Goal: Transaction & Acquisition: Purchase product/service

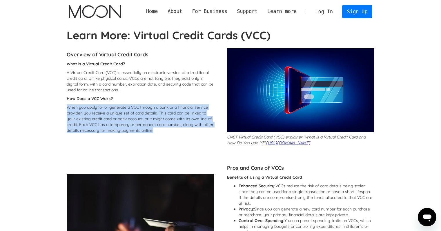
drag, startPoint x: 67, startPoint y: 107, endPoint x: 169, endPoint y: 130, distance: 103.6
click at [169, 130] on p "When you apply for or generate a VCC through a bank or a financial service prov…" at bounding box center [140, 119] width 147 height 29
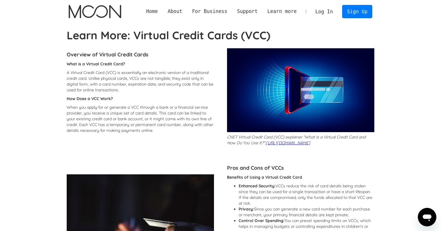
click at [152, 90] on p "A Virtual Credit Card (VCC) is essentially an electronic version of a tradition…" at bounding box center [140, 81] width 147 height 23
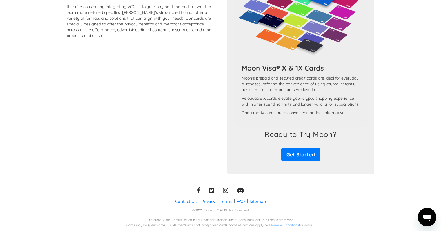
scroll to position [519, 0]
click at [300, 153] on link "Get Started" at bounding box center [300, 155] width 39 height 14
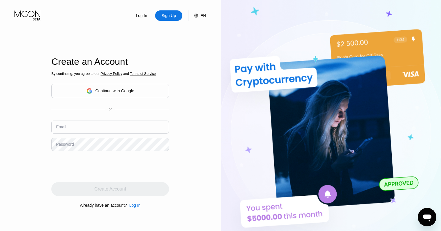
click at [115, 93] on div "Continue with Google" at bounding box center [114, 91] width 39 height 5
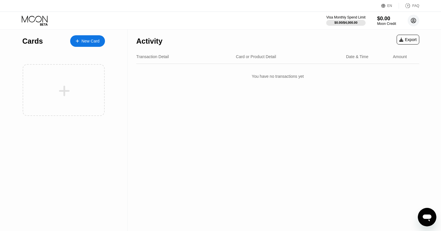
click at [411, 21] on icon at bounding box center [413, 20] width 5 height 5
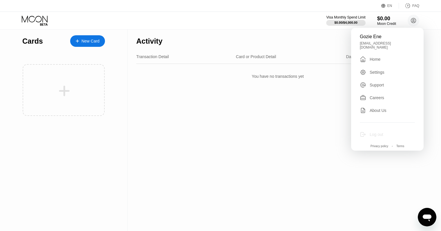
click at [377, 132] on div "Log out" at bounding box center [376, 134] width 14 height 5
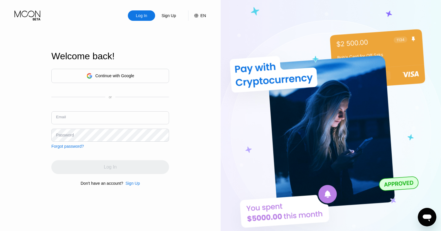
click at [103, 124] on input "text" at bounding box center [110, 118] width 118 height 13
type input "tharealman4@protonmail.com"
click at [132, 185] on div "Sign Up" at bounding box center [132, 183] width 14 height 5
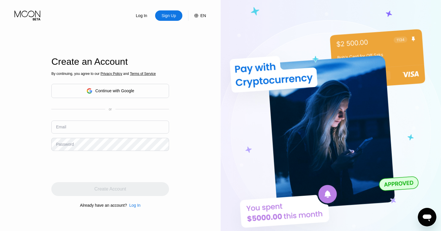
click at [88, 128] on input "text" at bounding box center [110, 127] width 118 height 13
paste input "Toggle settings tharealman4 tharealman4@proton.me"
click at [85, 130] on input "Toggle settings tharealman4 tharealman4@proton.me" at bounding box center [110, 127] width 118 height 13
click at [96, 130] on input "Toggle setharealman4 tharealman4@proton.me" at bounding box center [110, 127] width 118 height 13
click at [149, 128] on input "tharealman4@proton.me" at bounding box center [110, 127] width 118 height 13
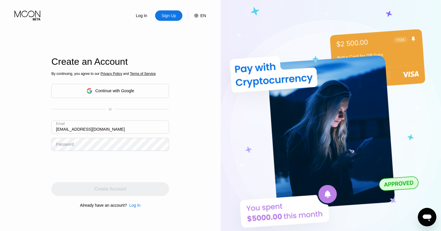
type input "tharealman4@proton.me"
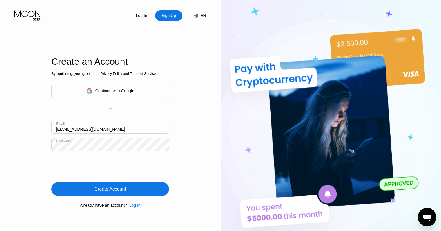
click at [119, 198] on div "By continuing, you agree to our Privacy Policy and Terms of Service Continue wi…" at bounding box center [110, 139] width 118 height 139
click at [119, 194] on div "Create Account" at bounding box center [110, 190] width 118 height 14
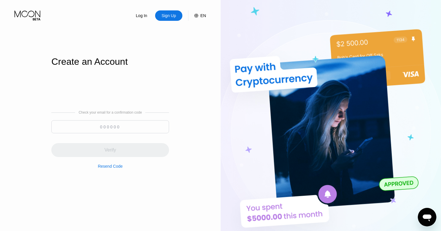
click at [118, 126] on input at bounding box center [110, 127] width 118 height 13
paste input "136054"
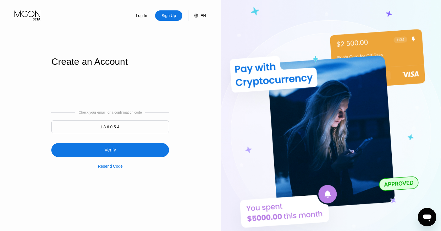
type input "136054"
click at [112, 153] on div "Verify" at bounding box center [110, 150] width 12 height 6
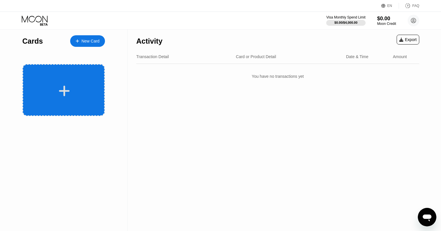
click at [66, 87] on icon at bounding box center [64, 91] width 11 height 13
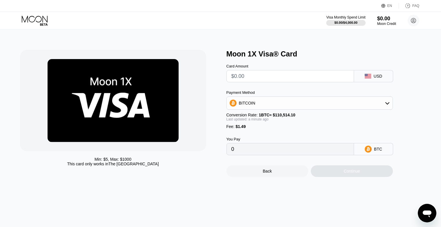
type input "$4"
type input "0.00004968"
type input "$45"
type input "0.00042068"
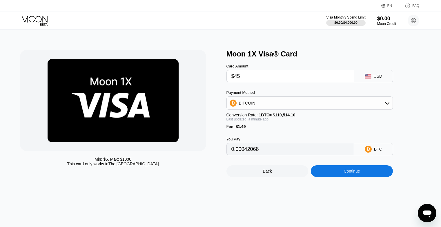
type input "$45"
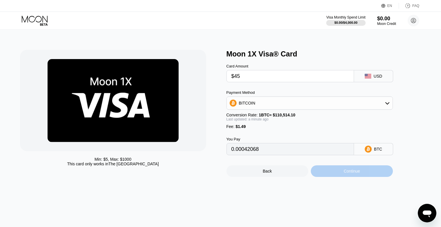
click at [357, 174] on div "Continue" at bounding box center [351, 171] width 16 height 5
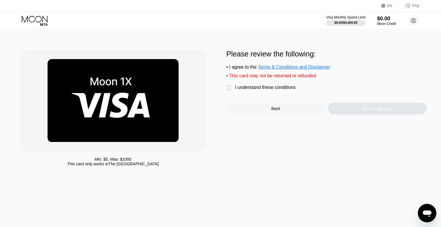
click at [230, 91] on div "" at bounding box center [229, 88] width 6 height 6
click at [344, 114] on div "Yes, Create Card" at bounding box center [377, 109] width 99 height 12
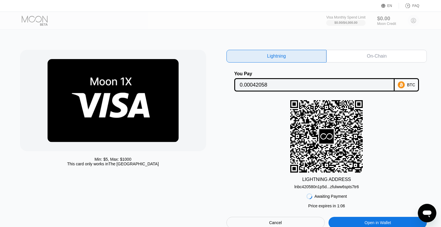
click at [381, 56] on div "On-Chain" at bounding box center [376, 56] width 20 height 6
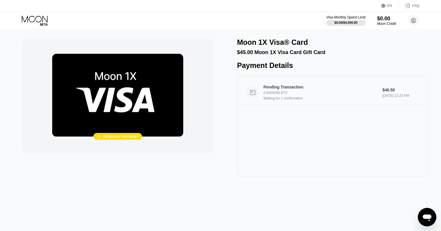
click at [279, 90] on div "Pending Transaction" at bounding box center [318, 87] width 110 height 5
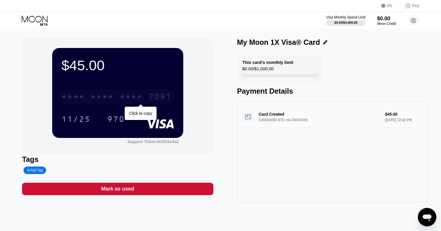
click at [110, 100] on div "* * * *" at bounding box center [101, 97] width 23 height 9
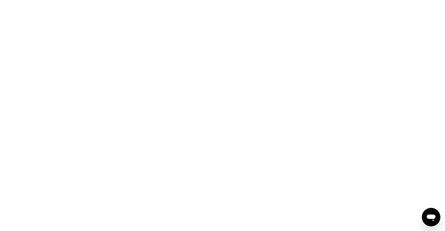
click at [99, 67] on div at bounding box center [222, 115] width 445 height 231
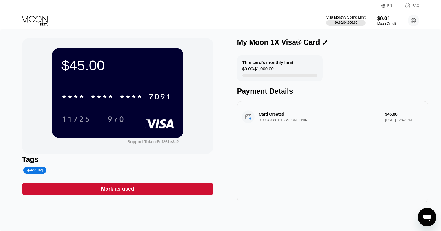
click at [296, 45] on div "My Moon 1X Visa® Card" at bounding box center [278, 42] width 83 height 8
click at [415, 6] on div "FAQ" at bounding box center [415, 6] width 7 height 4
